Goal: Communication & Community: Answer question/provide support

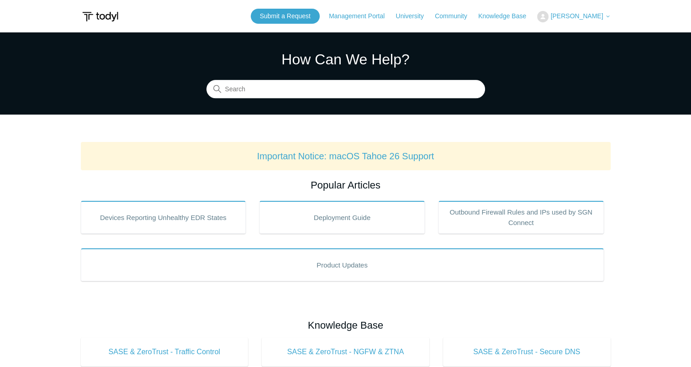
click at [576, 16] on span "[PERSON_NAME]" at bounding box center [577, 15] width 53 height 7
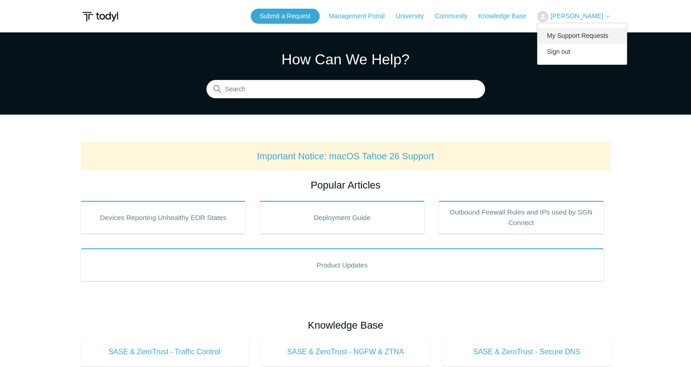
click at [578, 34] on link "My Support Requests" at bounding box center [582, 36] width 89 height 16
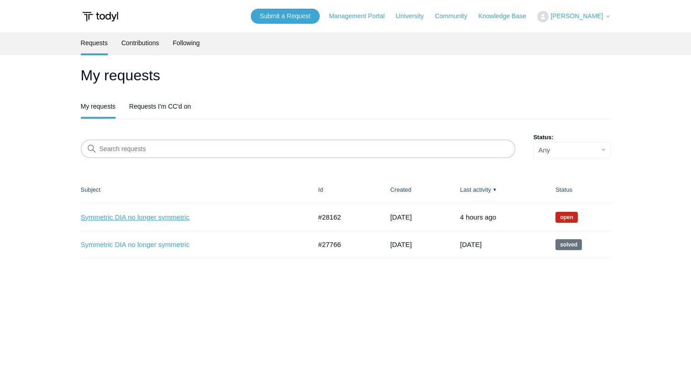
click at [173, 218] on link "Symmetric DIA no longer symmetric" at bounding box center [189, 217] width 217 height 11
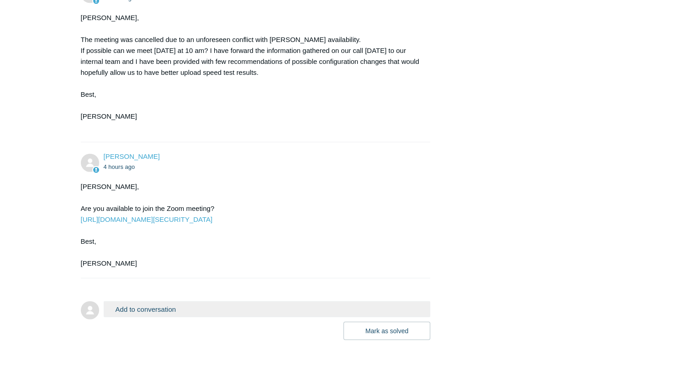
scroll to position [2187, 0]
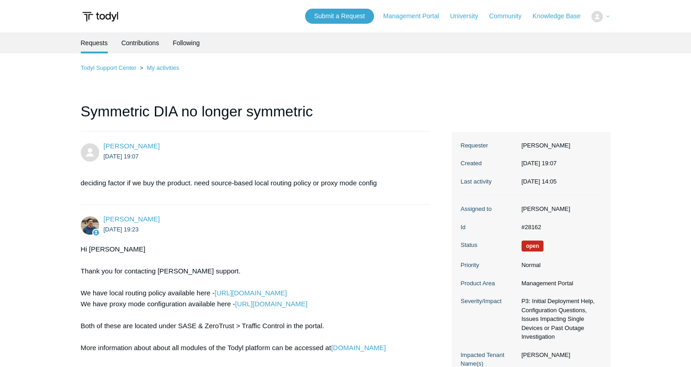
scroll to position [2164, 0]
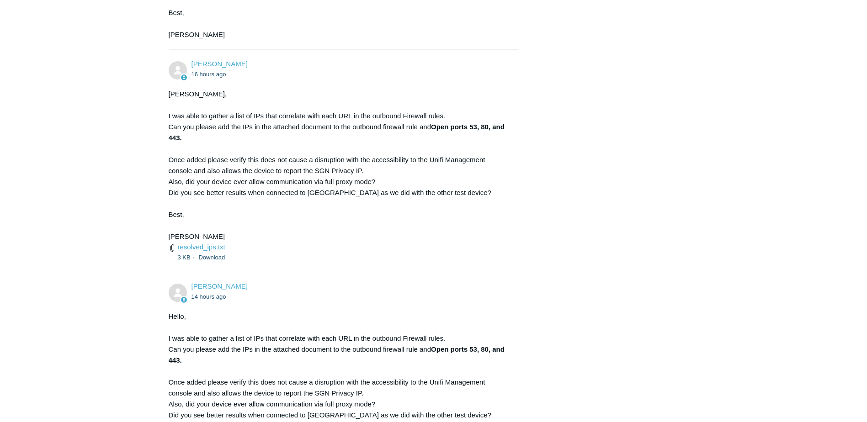
scroll to position [2351, 0]
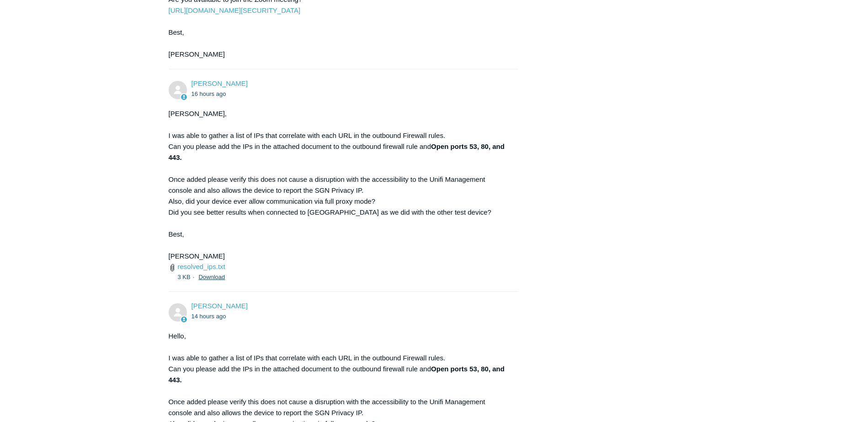
click at [213, 281] on link "Download" at bounding box center [211, 277] width 27 height 7
click at [318, 251] on div "[PERSON_NAME], I was able to gather a list of IPs that correlate with each URL …" at bounding box center [339, 185] width 341 height 154
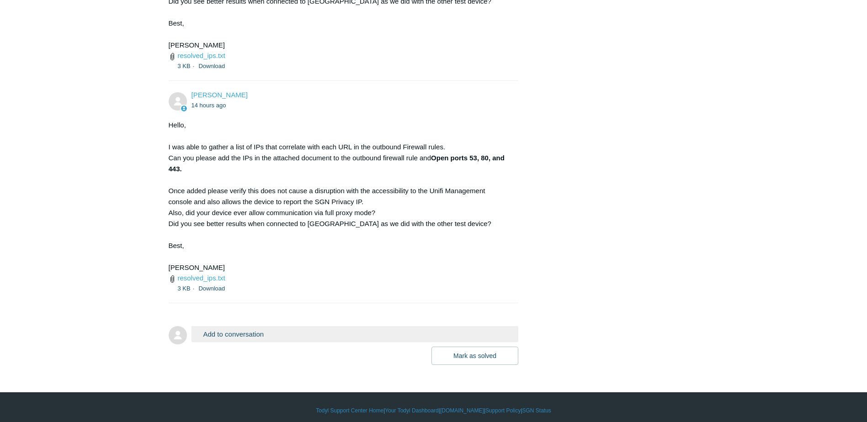
scroll to position [2579, 0]
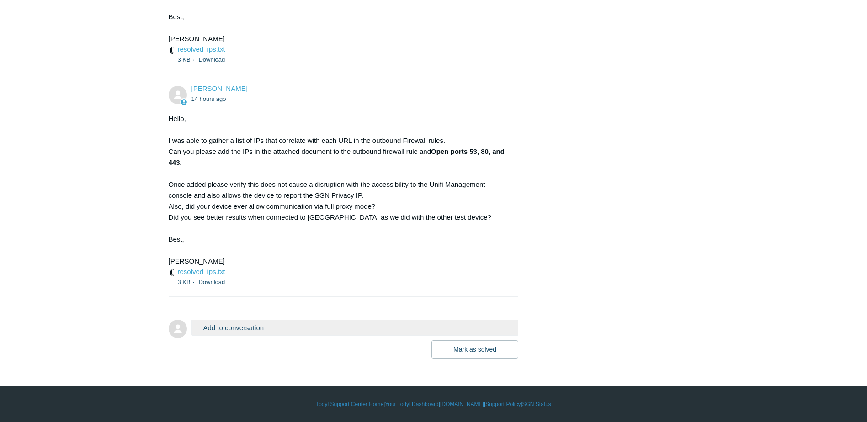
click at [281, 323] on button "Add to conversation" at bounding box center [354, 328] width 327 height 16
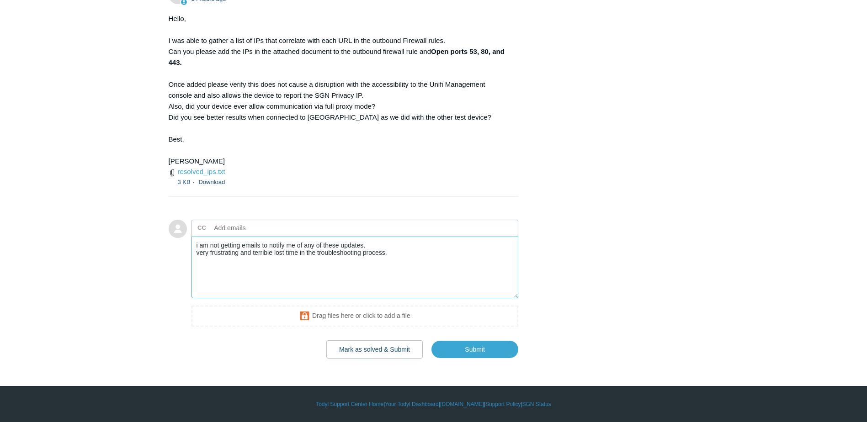
scroll to position [2679, 0]
click at [400, 248] on textarea "i am not getting emails to notify me of any of these updates. very frustrating …" at bounding box center [354, 268] width 327 height 62
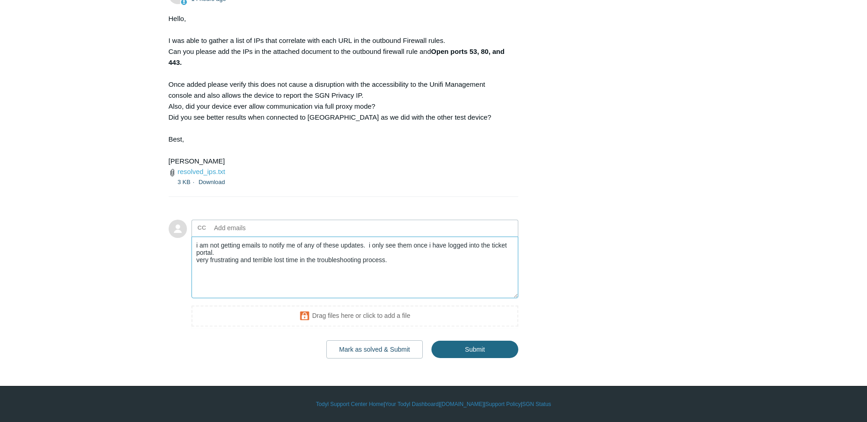
type textarea "i am not getting emails to notify me of any of these updates. i only see them o…"
click at [492, 344] on input "Submit" at bounding box center [474, 349] width 87 height 18
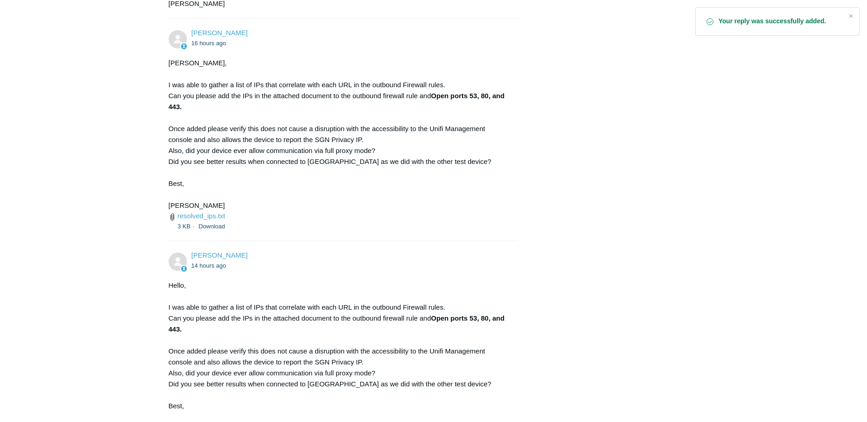
scroll to position [2376, 0]
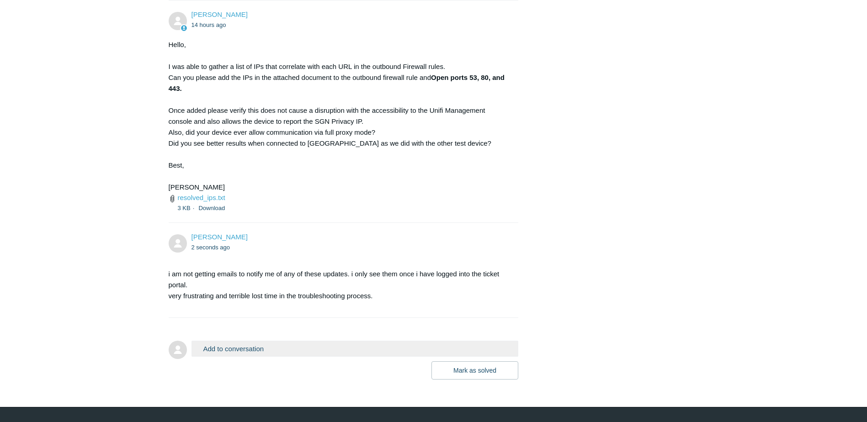
scroll to position [2650, 0]
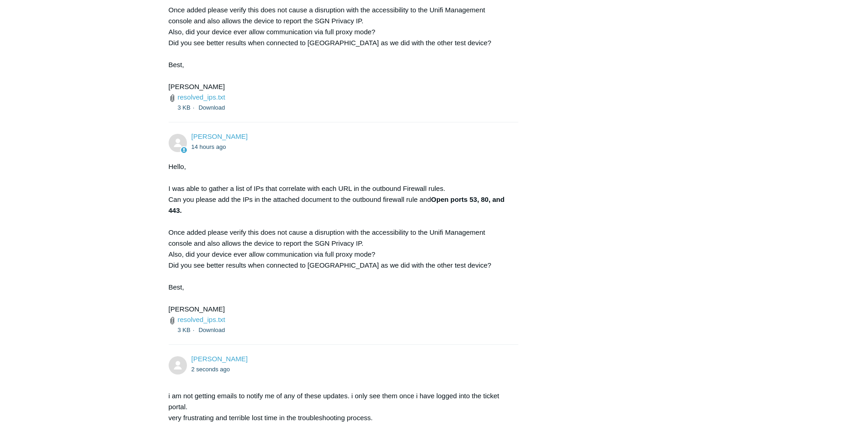
scroll to position [2513, 0]
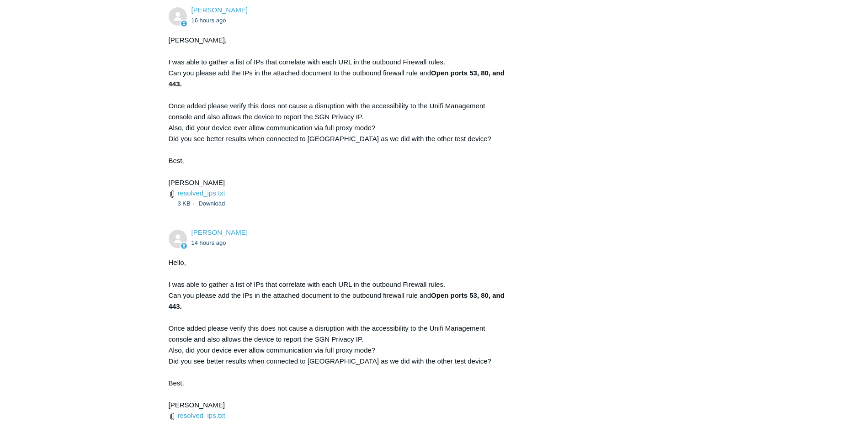
scroll to position [2422, 0]
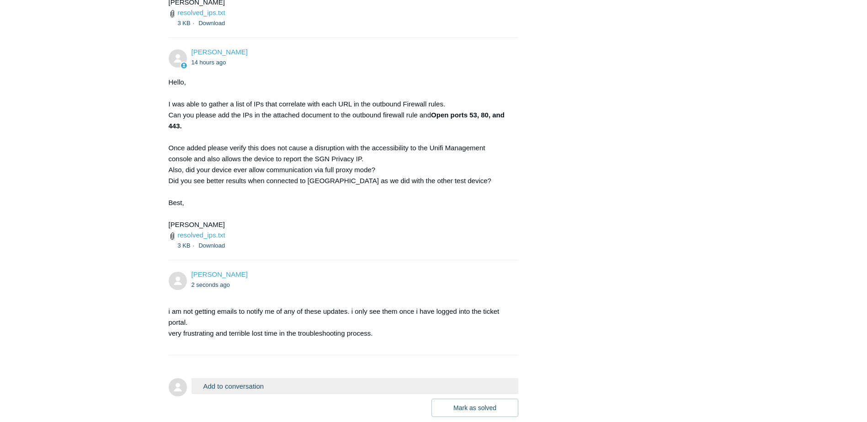
scroll to position [2674, 0]
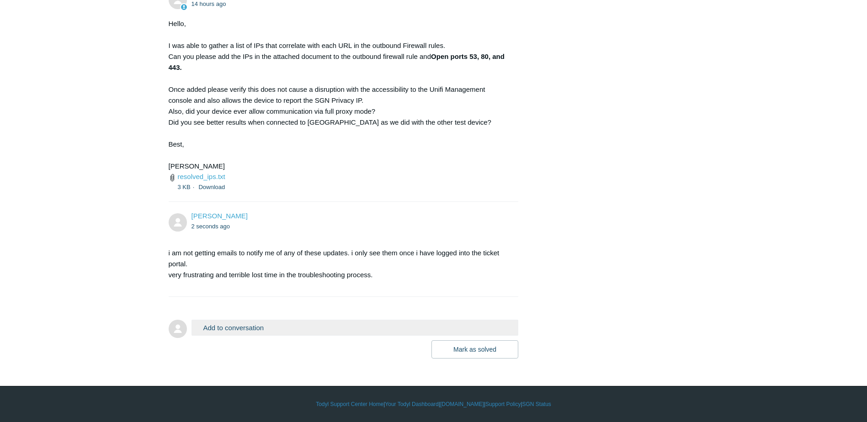
click at [231, 329] on button "Add to conversation" at bounding box center [354, 328] width 327 height 16
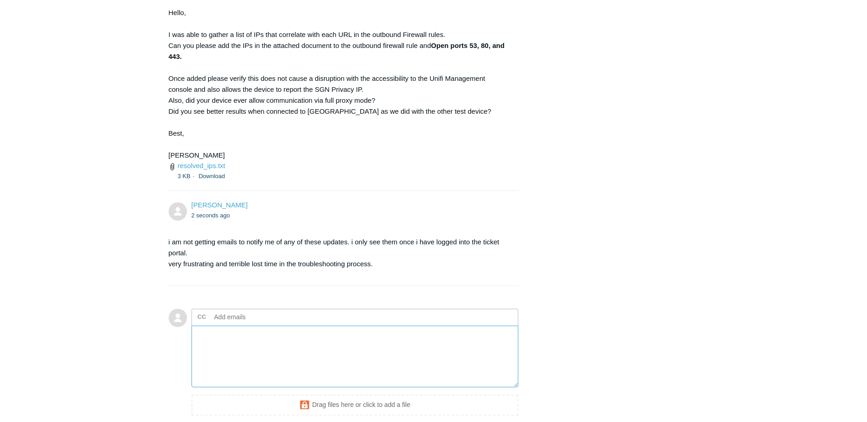
click at [240, 347] on textarea "Add your reply" at bounding box center [354, 357] width 327 height 62
type textarea "add the rule with the destination IPs and the destination ports connected to th…"
click at [412, 366] on textarea "add the rule with the destination IPs and the destination ports connected to th…" at bounding box center [354, 357] width 327 height 62
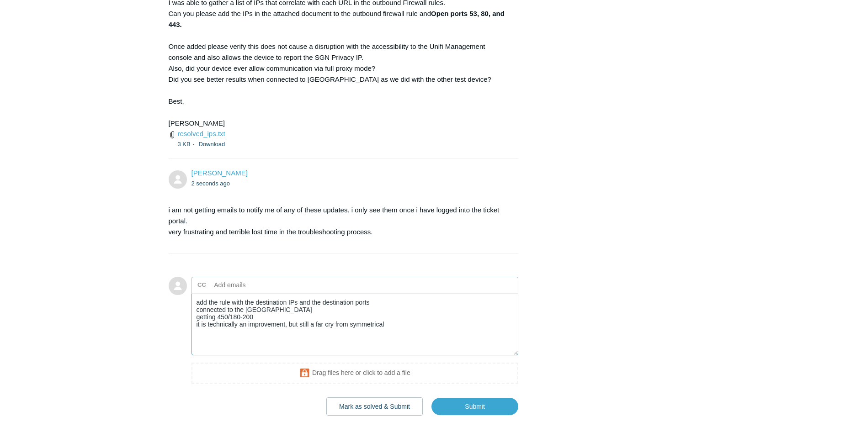
scroll to position [2720, 0]
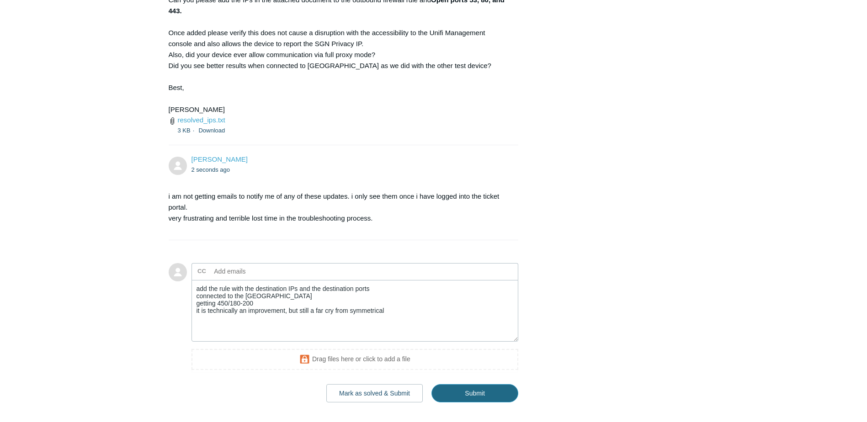
click at [479, 403] on input "Submit" at bounding box center [474, 393] width 87 height 18
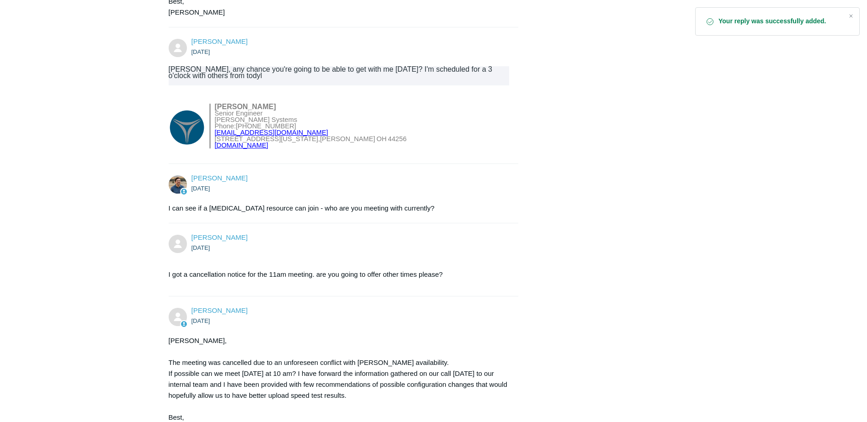
scroll to position [1874, 0]
